Goal: Navigation & Orientation: Find specific page/section

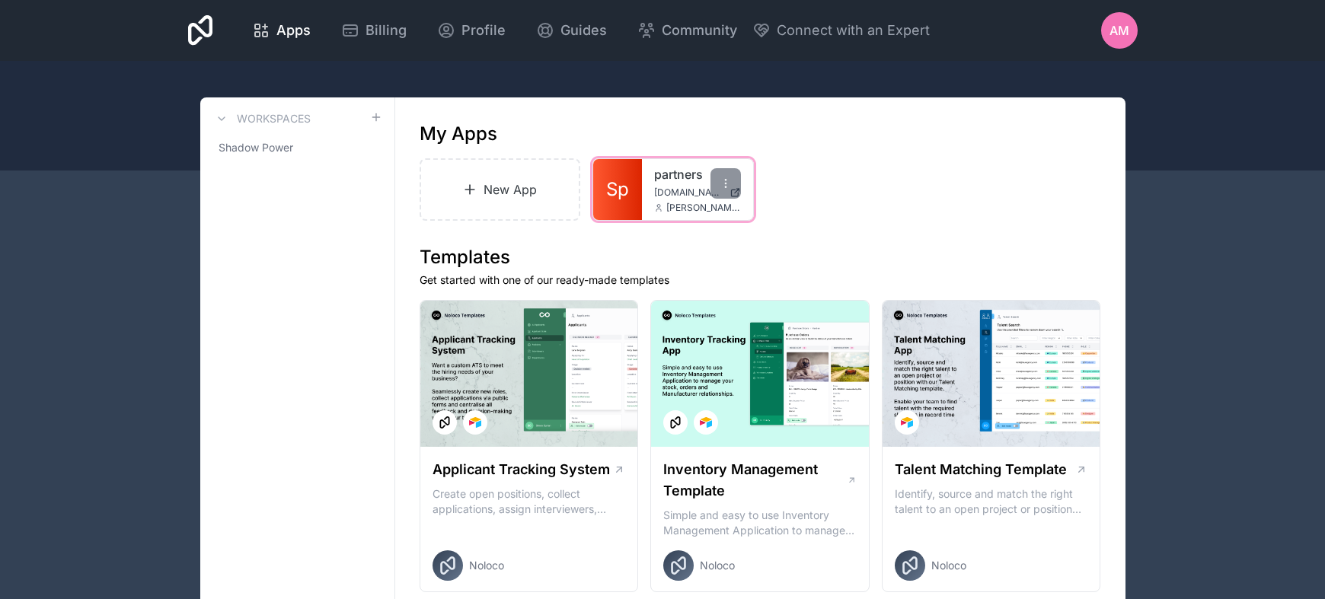
click at [691, 183] on div "partners partner.shadowpower.com amurphy@shadowpower.com" at bounding box center [697, 189] width 111 height 61
click at [686, 193] on span "[DOMAIN_NAME]" at bounding box center [688, 193] width 69 height 12
click at [716, 183] on div at bounding box center [725, 183] width 30 height 30
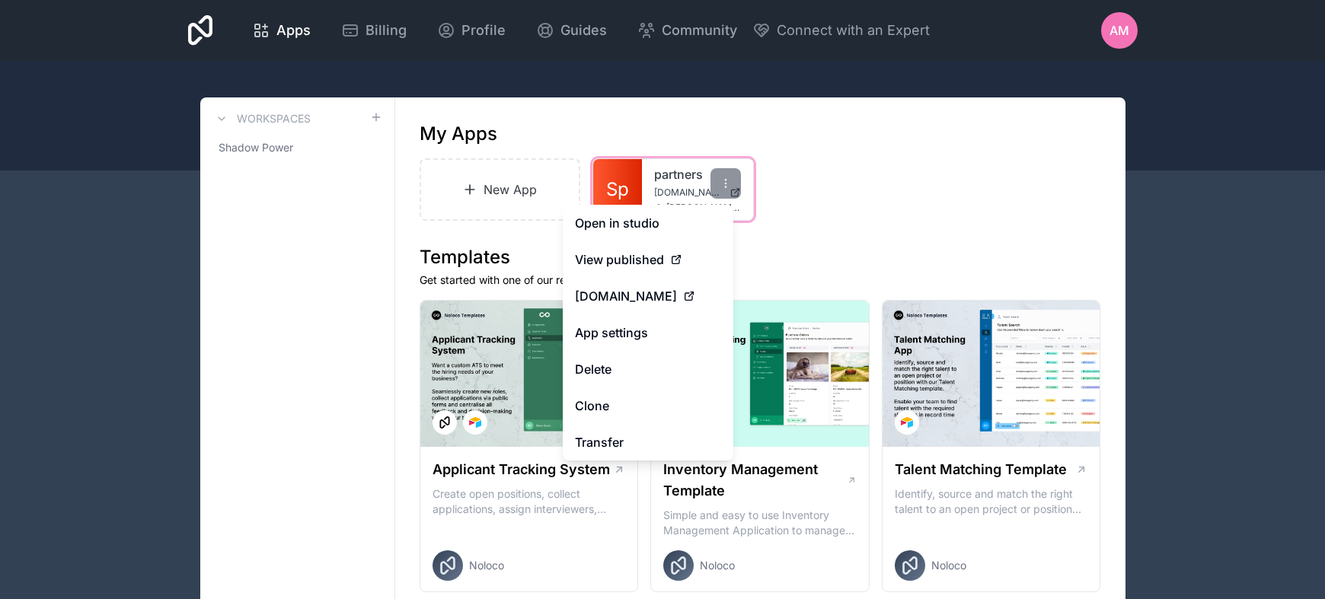
click at [669, 187] on span "[DOMAIN_NAME]" at bounding box center [688, 193] width 69 height 12
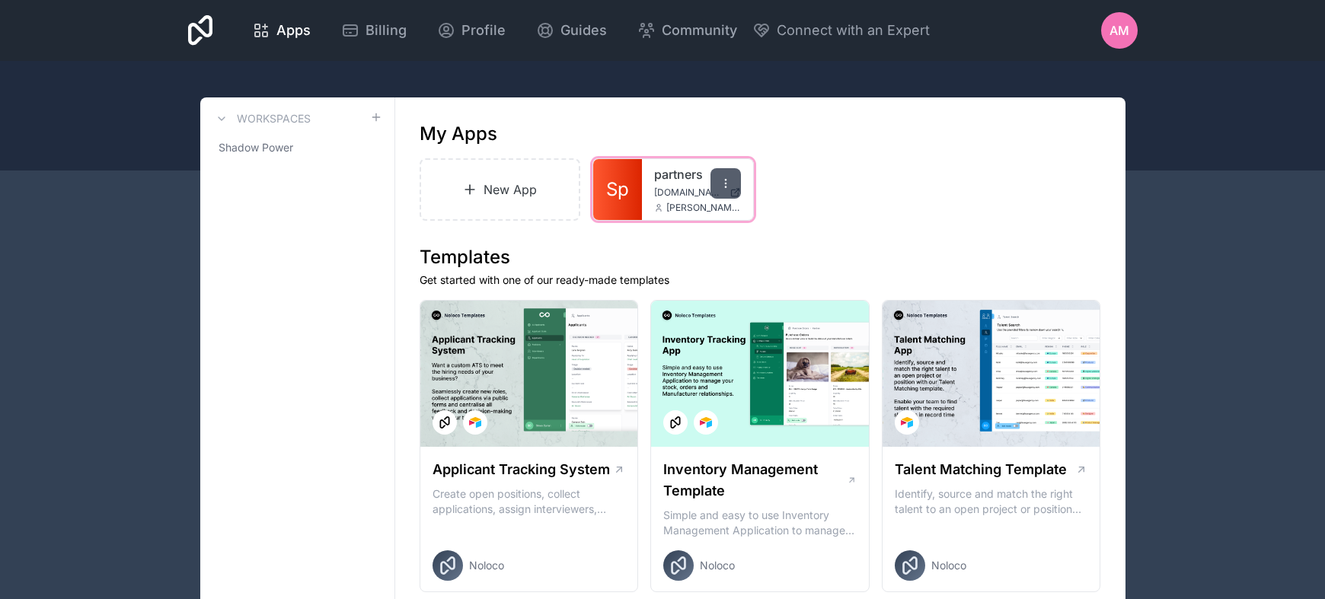
click at [735, 190] on div at bounding box center [725, 183] width 30 height 30
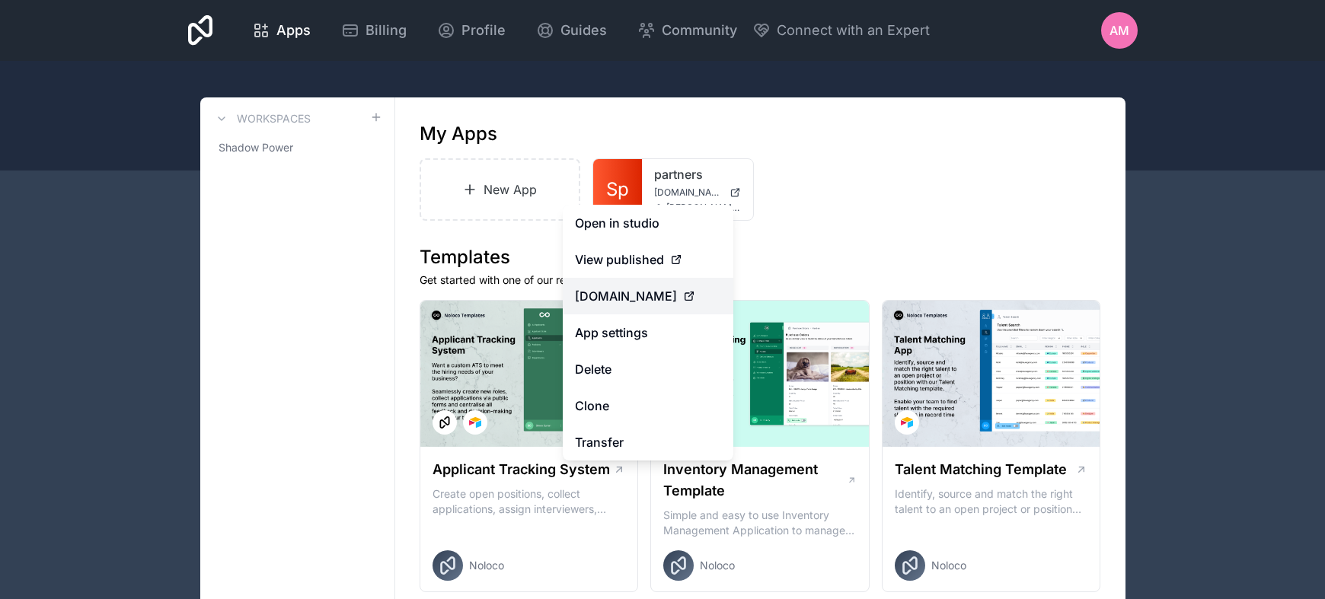
click at [677, 296] on span "[DOMAIN_NAME]" at bounding box center [626, 296] width 102 height 18
click at [666, 264] on div "View published" at bounding box center [648, 260] width 146 height 18
click at [643, 263] on span "View published" at bounding box center [619, 260] width 89 height 18
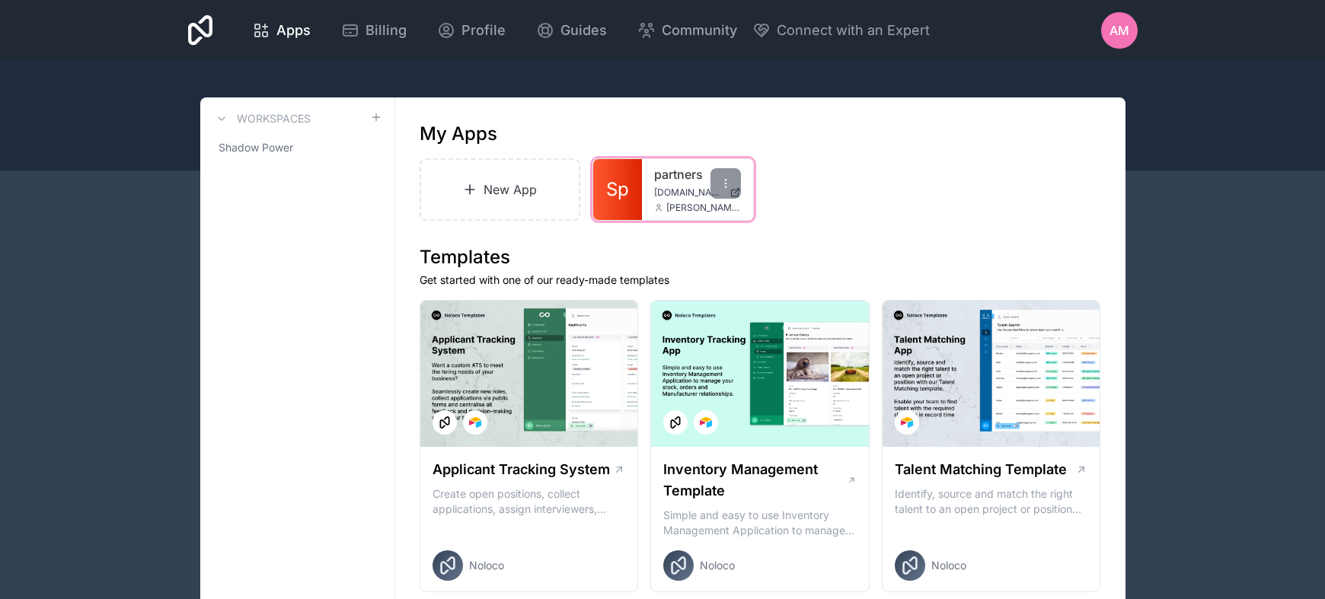
click at [630, 175] on link "Sp" at bounding box center [617, 189] width 49 height 61
click at [725, 187] on icon at bounding box center [725, 187] width 1 height 1
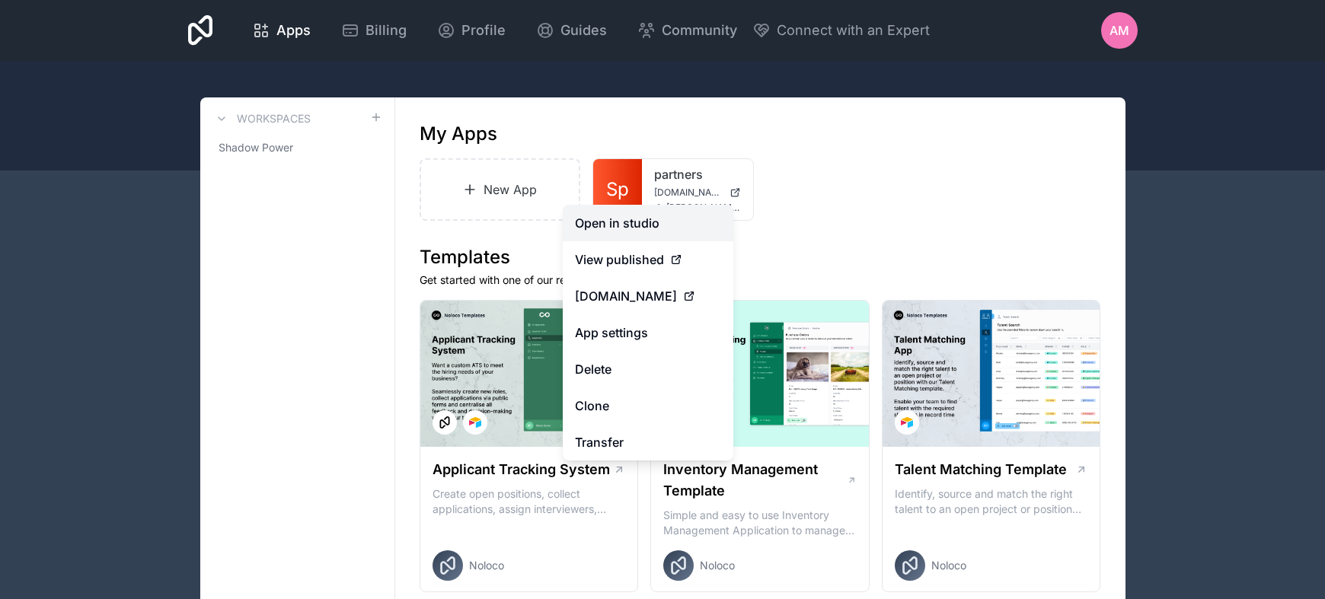
click at [634, 233] on link "Open in studio" at bounding box center [648, 223] width 171 height 37
